Goal: Check status

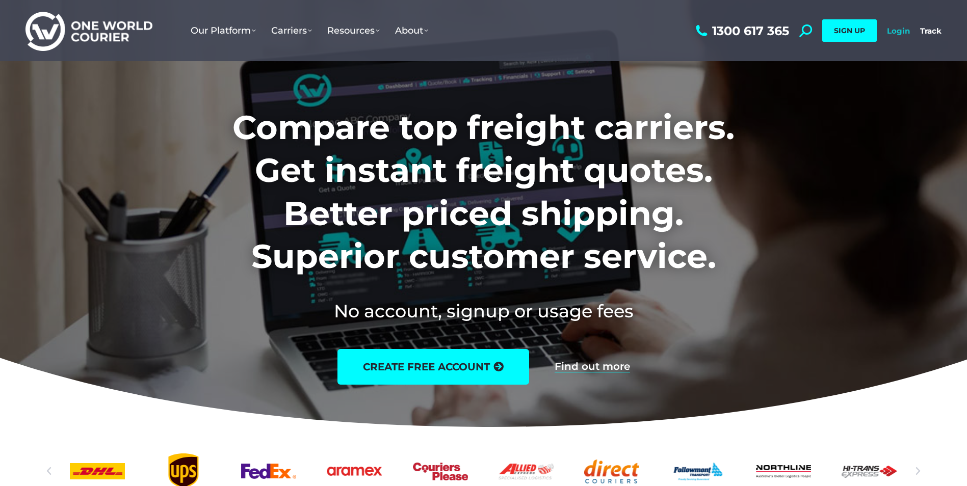
click at [898, 33] on link "Login" at bounding box center [898, 31] width 23 height 10
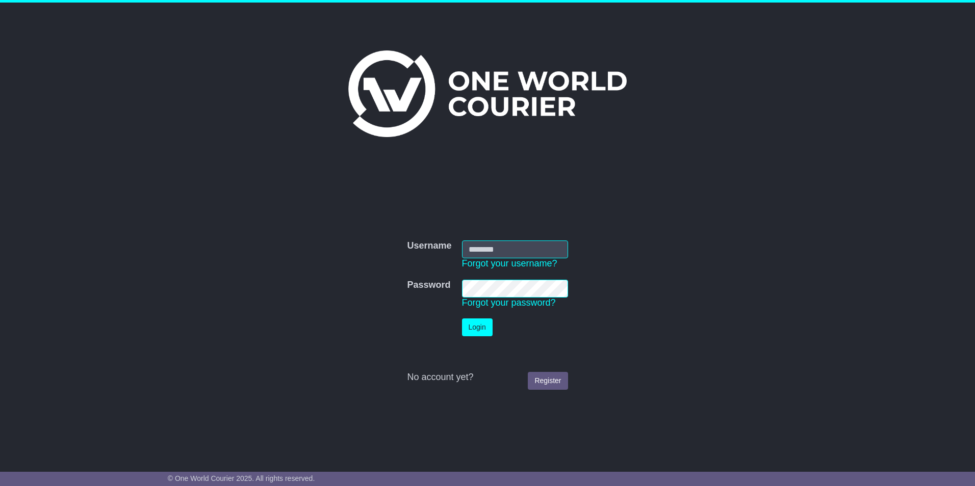
type input "**********"
click at [476, 329] on button "Login" at bounding box center [477, 328] width 31 height 18
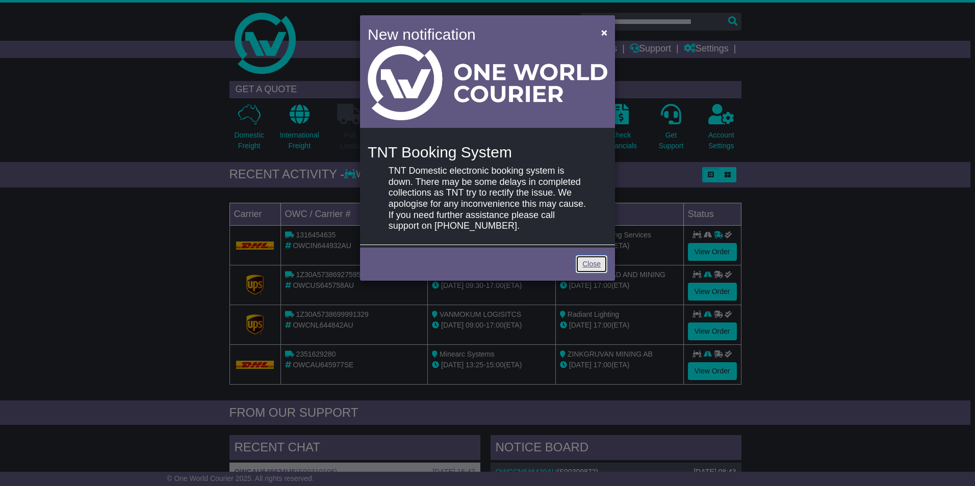
click at [586, 264] on link "Close" at bounding box center [592, 264] width 32 height 18
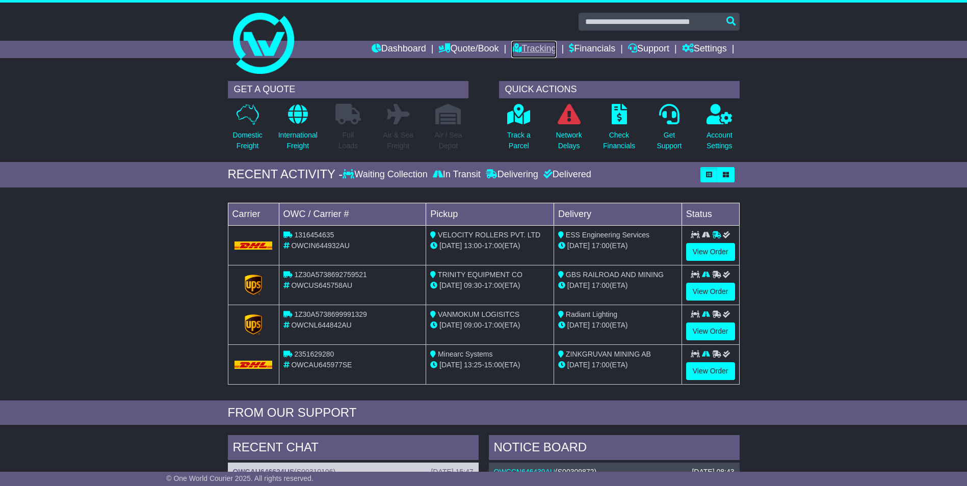
click at [528, 48] on link "Tracking" at bounding box center [533, 49] width 45 height 17
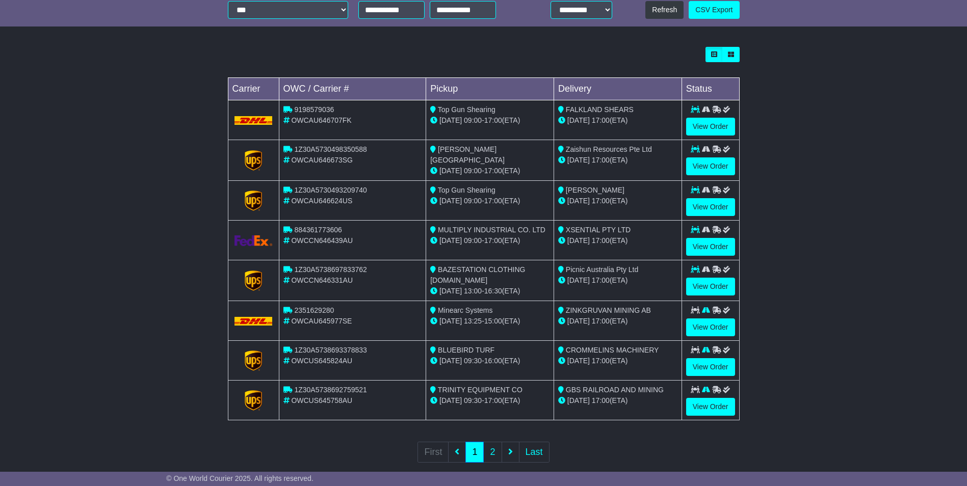
scroll to position [255, 0]
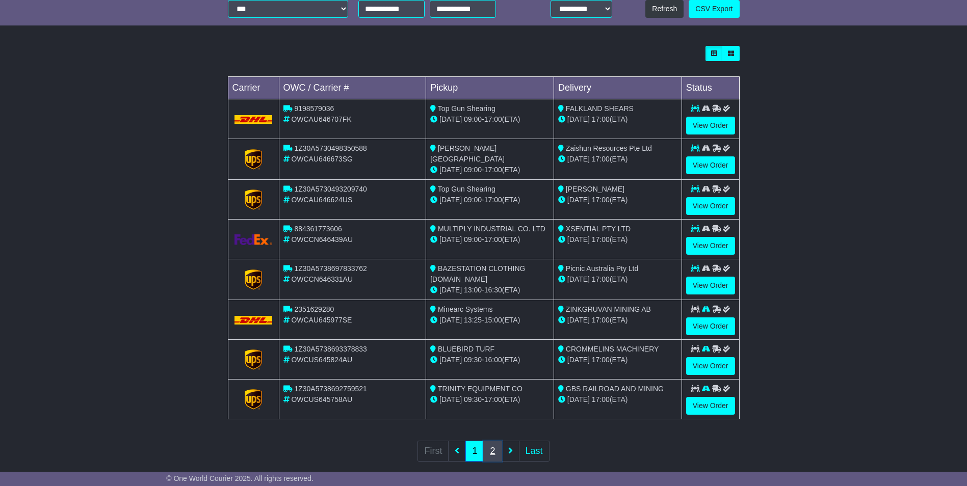
click at [495, 450] on link "2" at bounding box center [492, 451] width 18 height 21
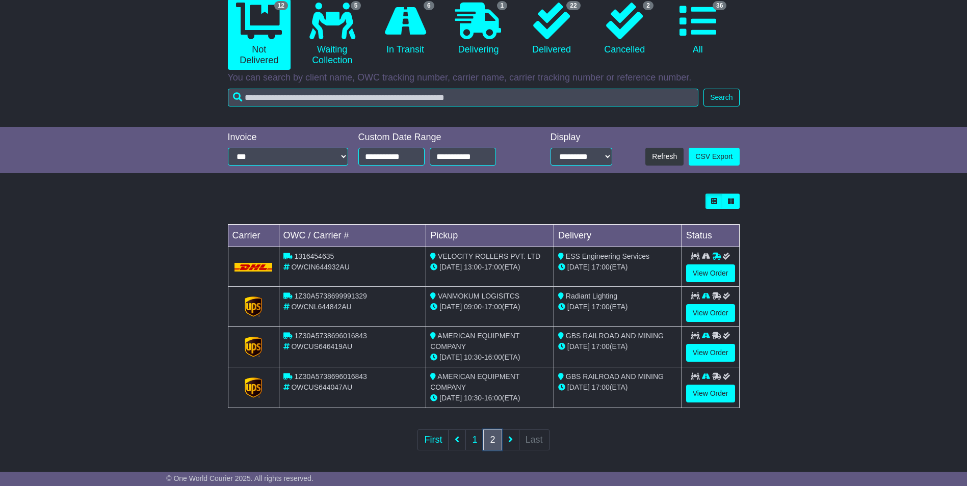
scroll to position [111, 0]
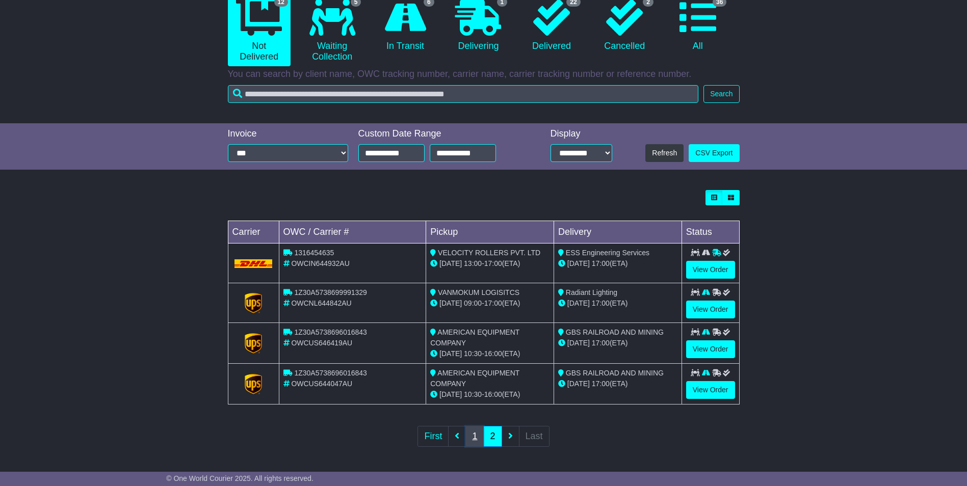
click at [473, 439] on link "1" at bounding box center [474, 436] width 18 height 21
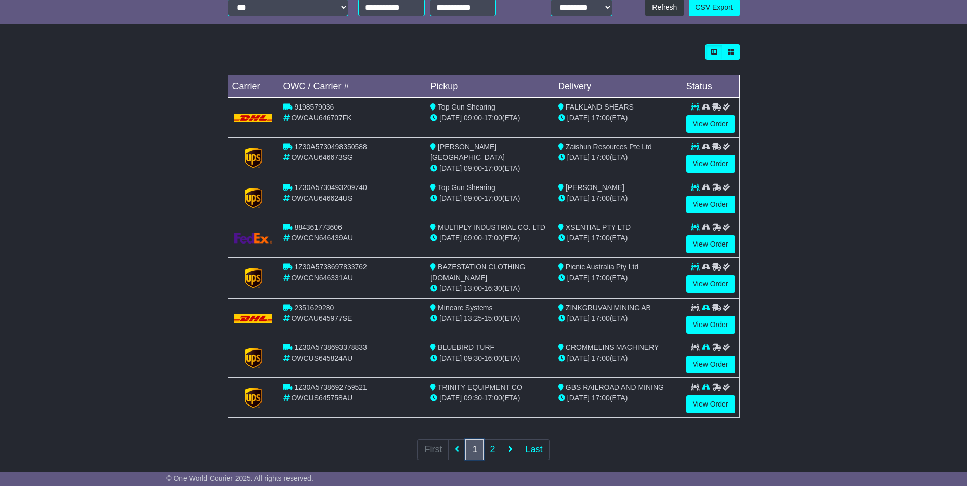
scroll to position [269, 0]
